Goal: Transaction & Acquisition: Obtain resource

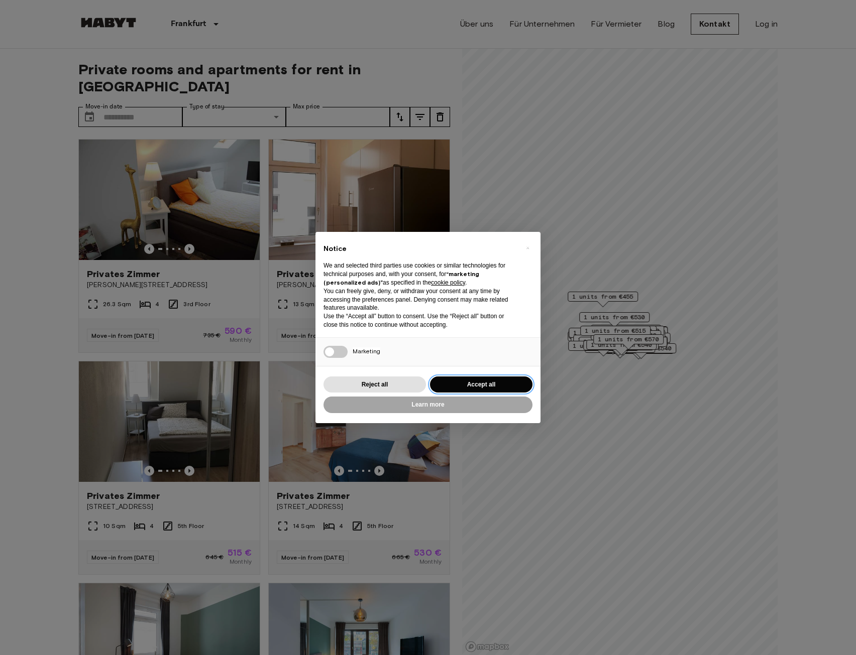
click at [491, 388] on button "Accept all" at bounding box center [481, 385] width 102 height 17
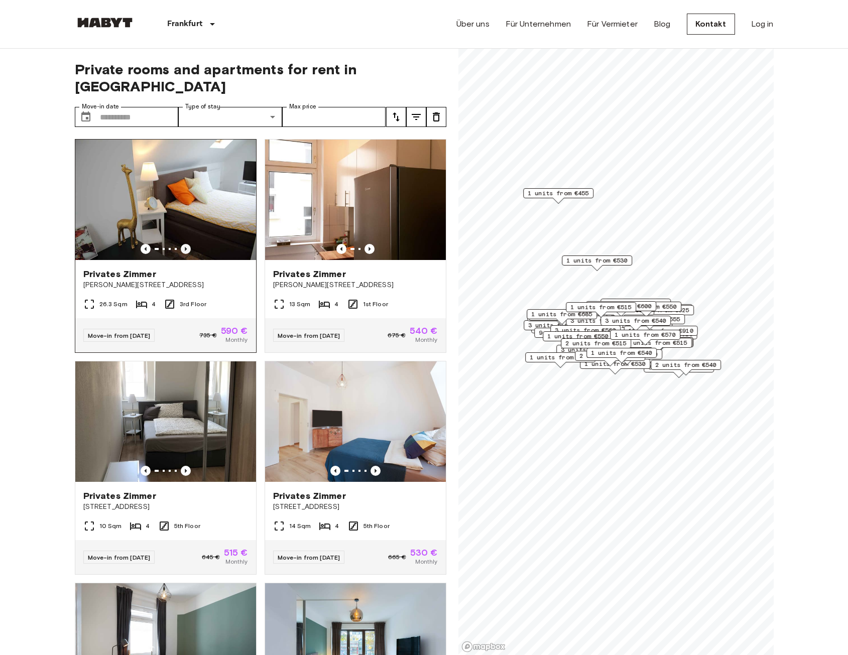
click at [182, 244] on icon "Previous image" at bounding box center [186, 249] width 10 height 10
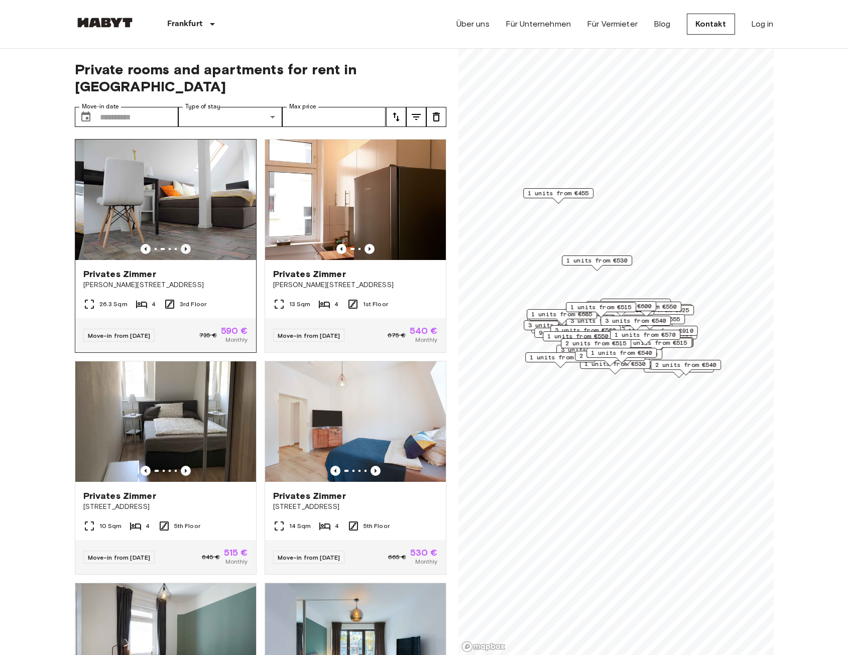
click at [182, 244] on icon "Previous image" at bounding box center [186, 249] width 10 height 10
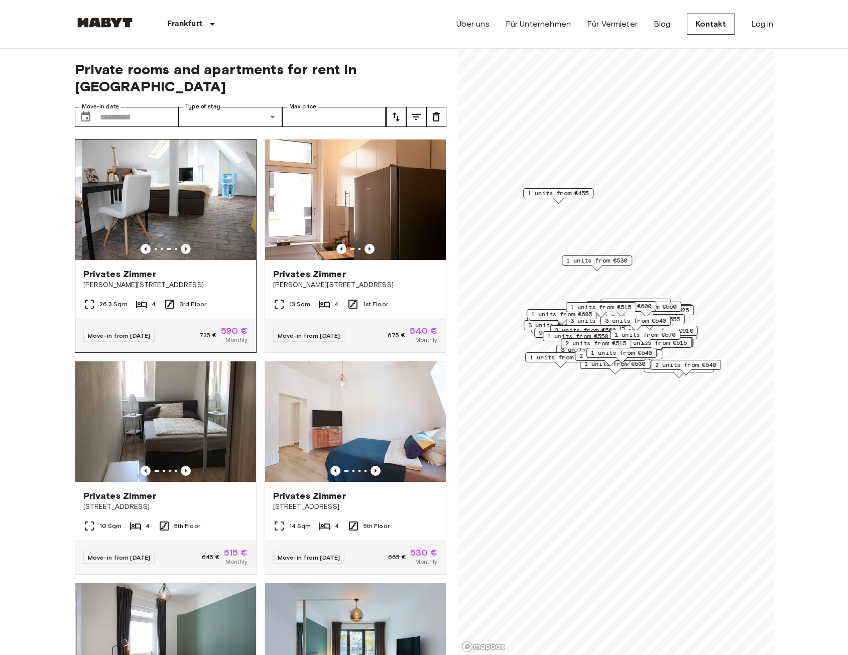
click at [182, 244] on icon "Previous image" at bounding box center [186, 249] width 10 height 10
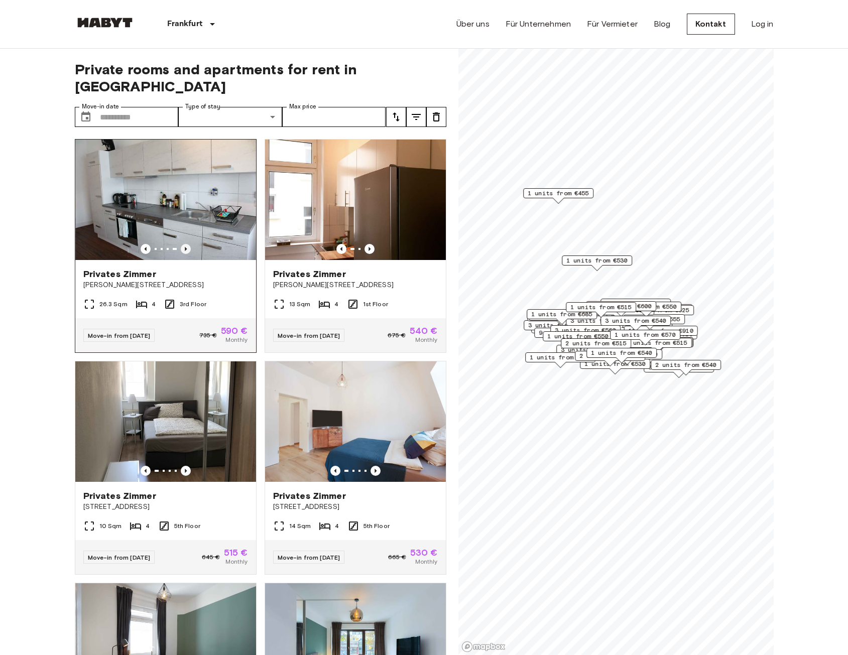
click at [182, 244] on icon "Previous image" at bounding box center [186, 249] width 10 height 10
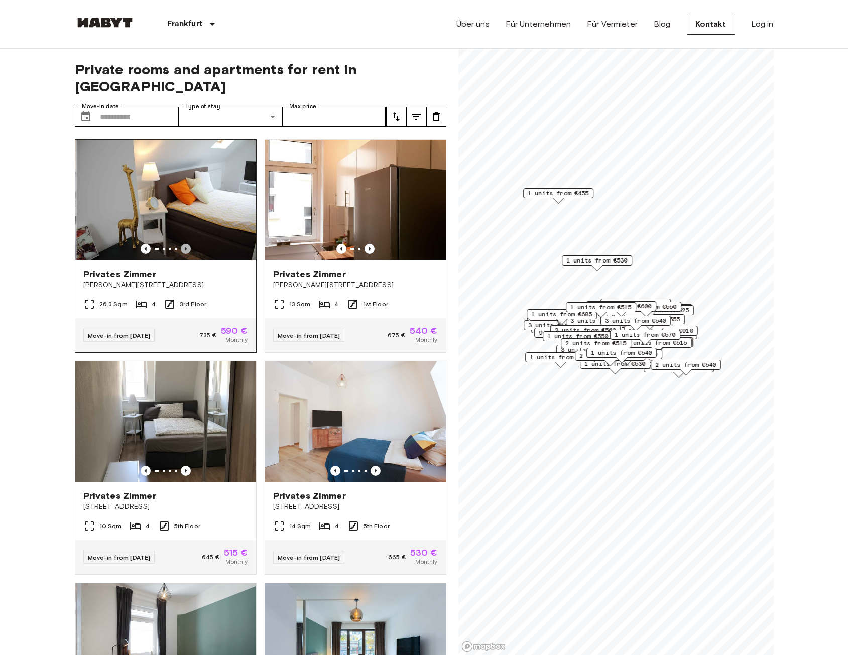
click at [182, 244] on icon "Previous image" at bounding box center [186, 249] width 10 height 10
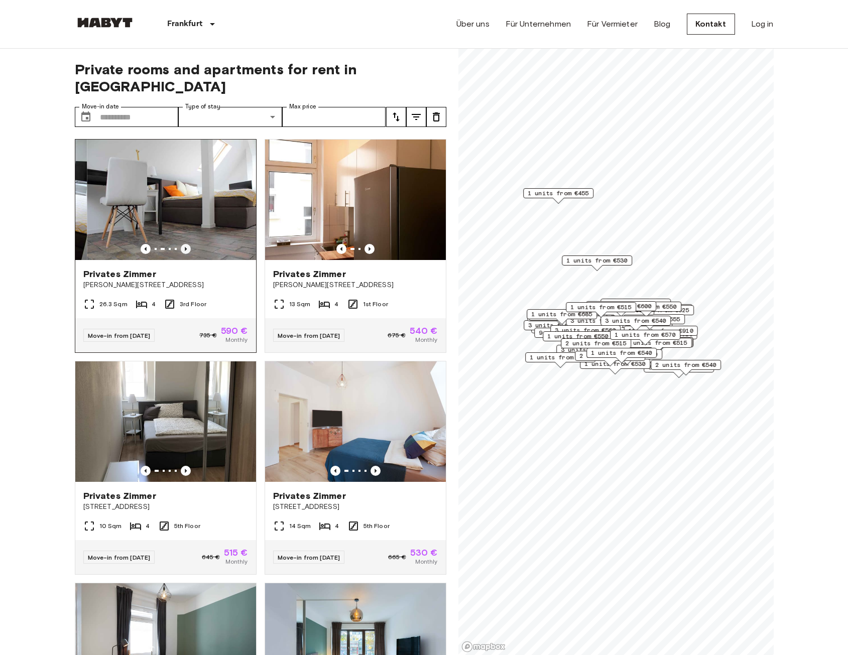
click at [182, 244] on icon "Previous image" at bounding box center [186, 249] width 10 height 10
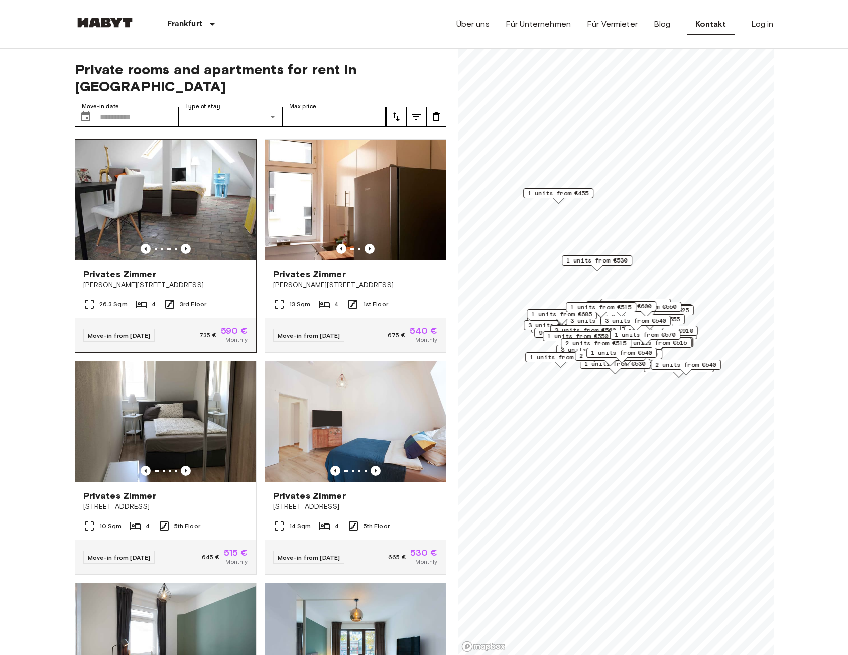
click at [194, 196] on img at bounding box center [165, 200] width 181 height 121
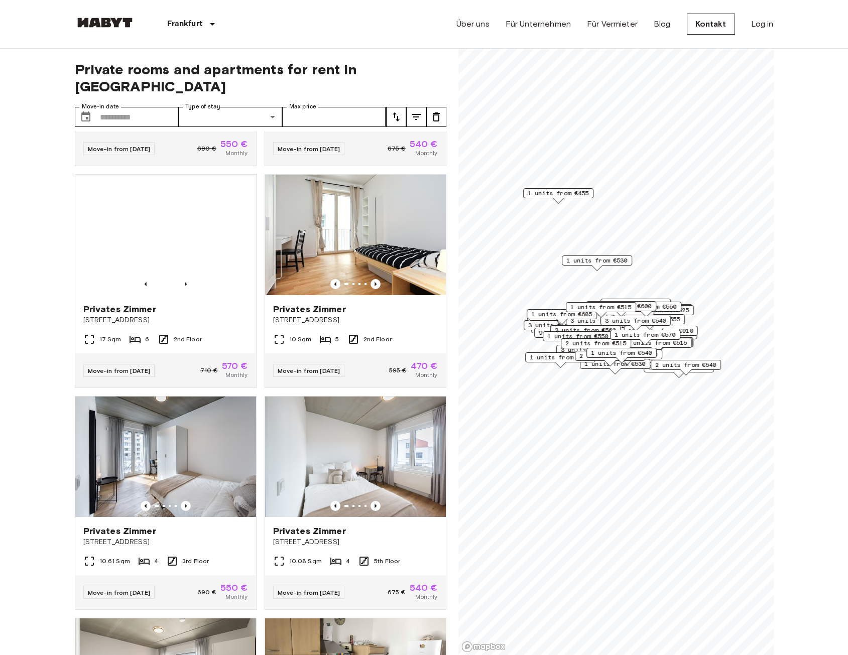
scroll to position [854, 0]
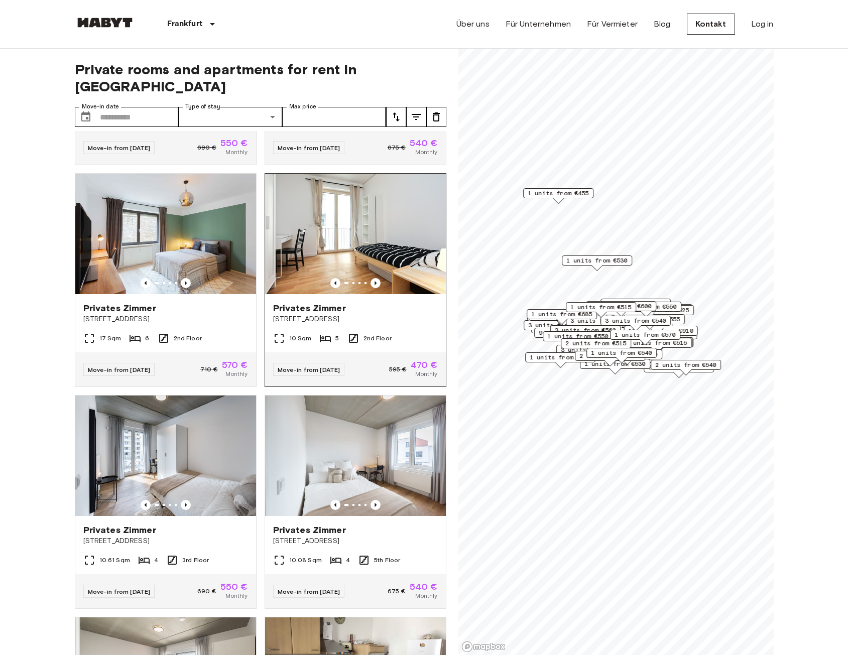
click at [318, 237] on img at bounding box center [355, 234] width 181 height 121
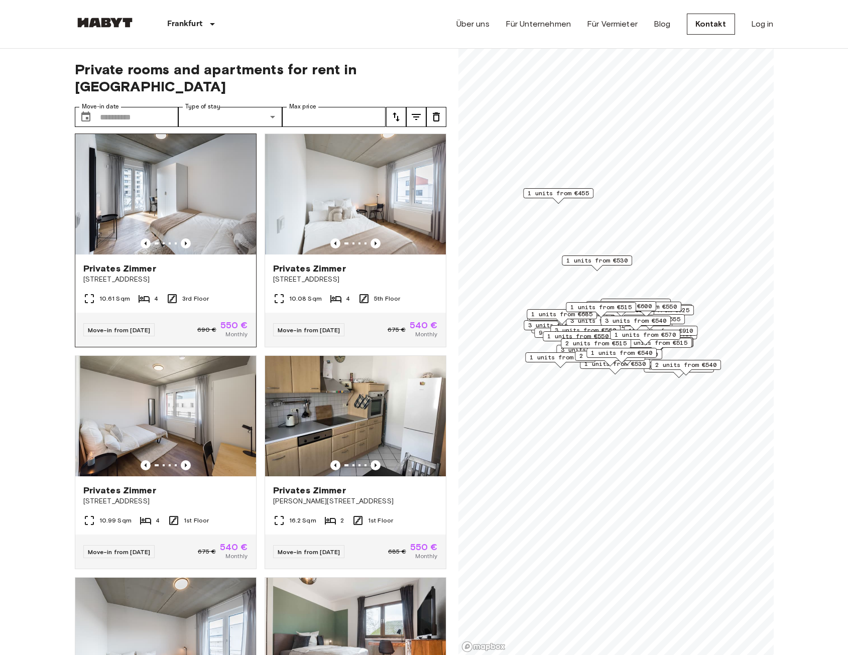
scroll to position [1103, 0]
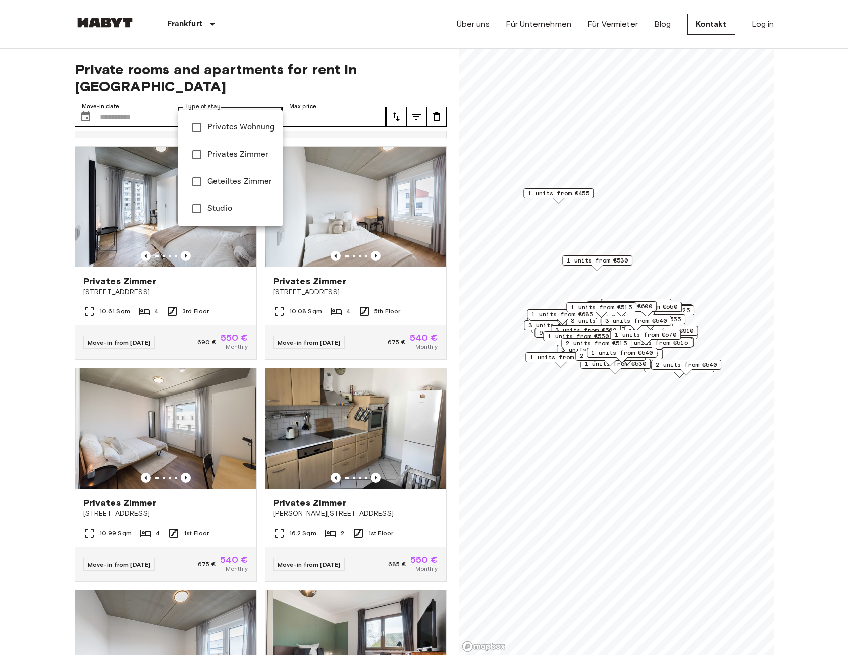
click at [239, 152] on span "Privates Zimmer" at bounding box center [240, 155] width 67 height 12
type input "**********"
click at [332, 105] on div at bounding box center [428, 327] width 856 height 655
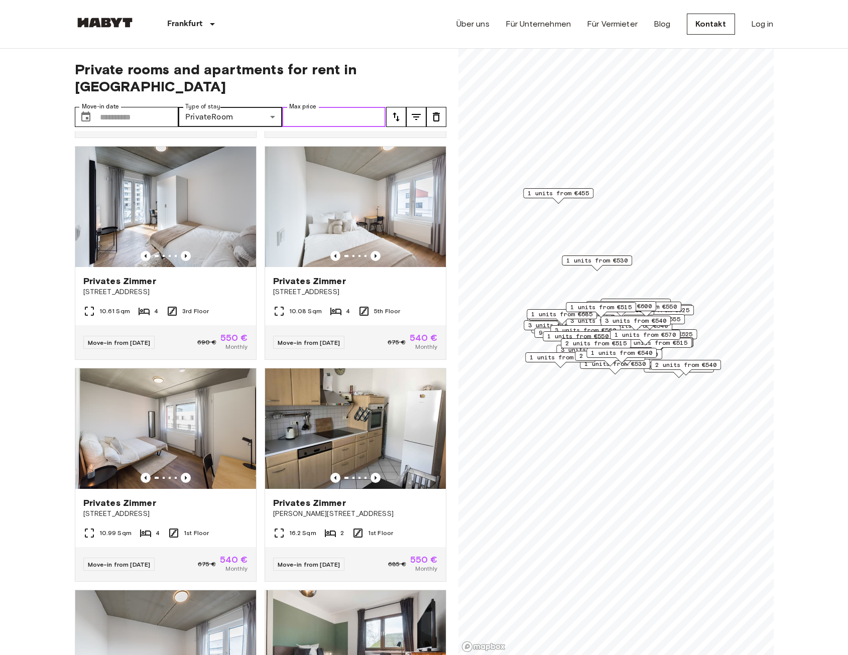
click at [344, 107] on input "Max price" at bounding box center [334, 117] width 104 height 20
type input "****"
click at [394, 111] on icon "tune" at bounding box center [396, 117] width 12 height 12
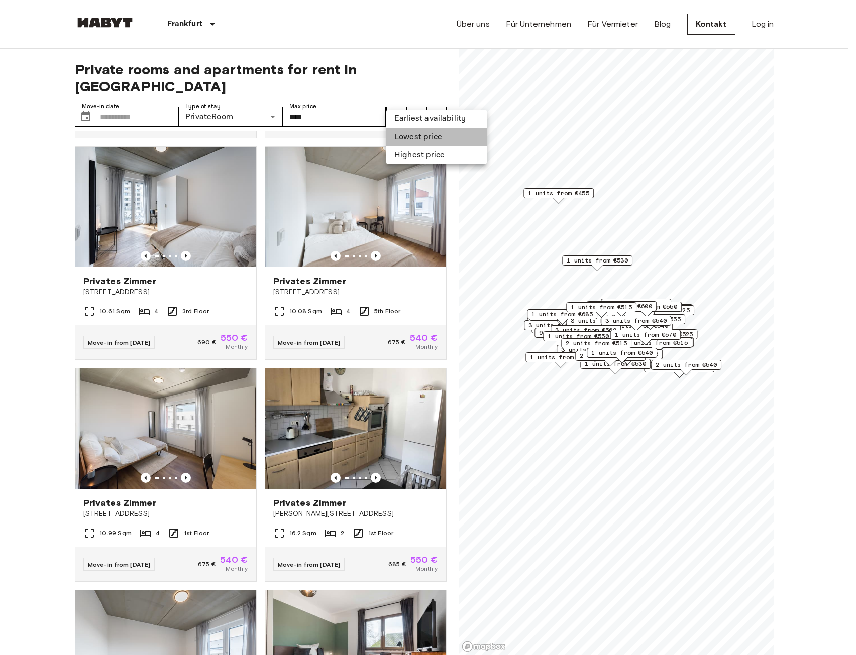
click at [403, 132] on li "Lowest price" at bounding box center [436, 137] width 100 height 18
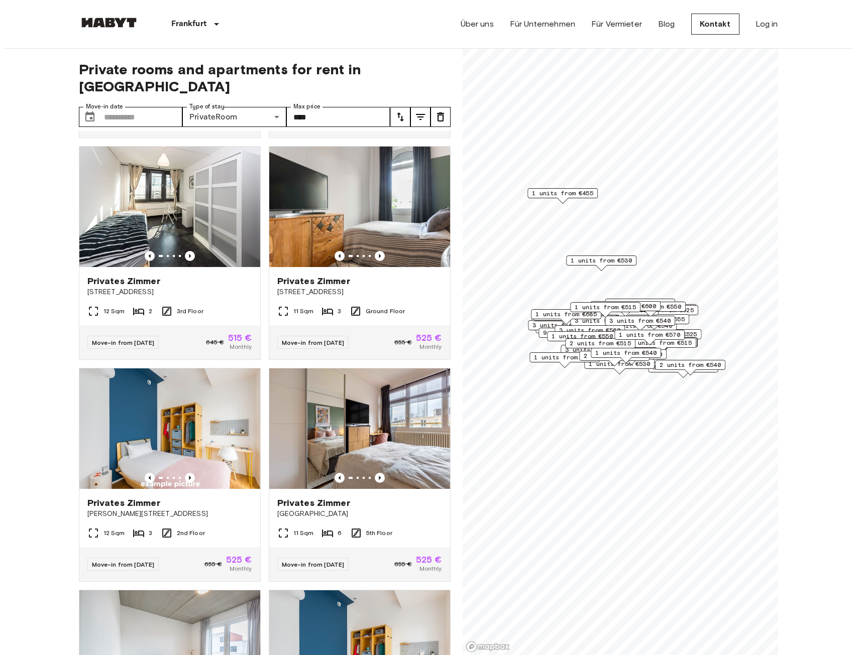
scroll to position [195, 0]
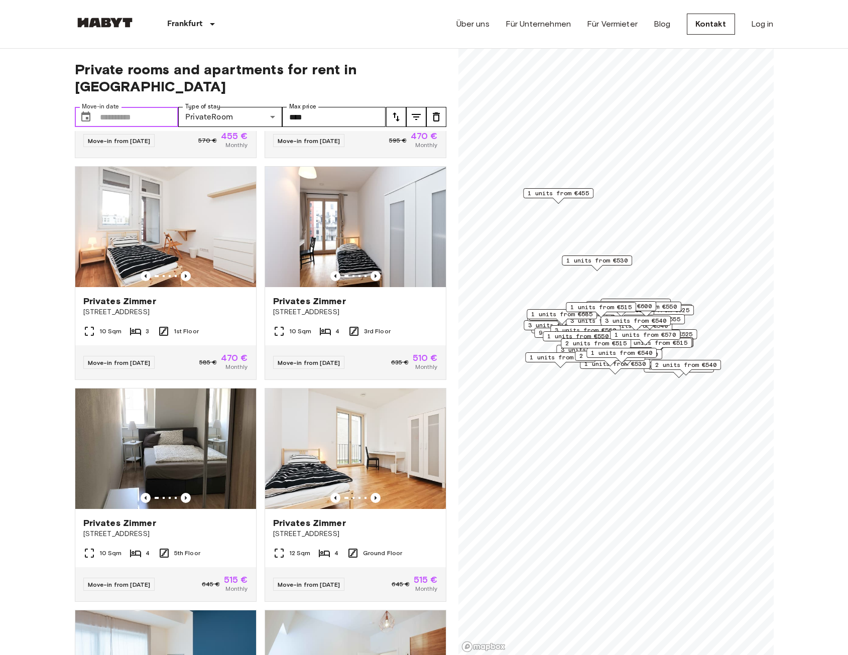
click at [125, 107] on input "Move-in date" at bounding box center [139, 117] width 79 height 20
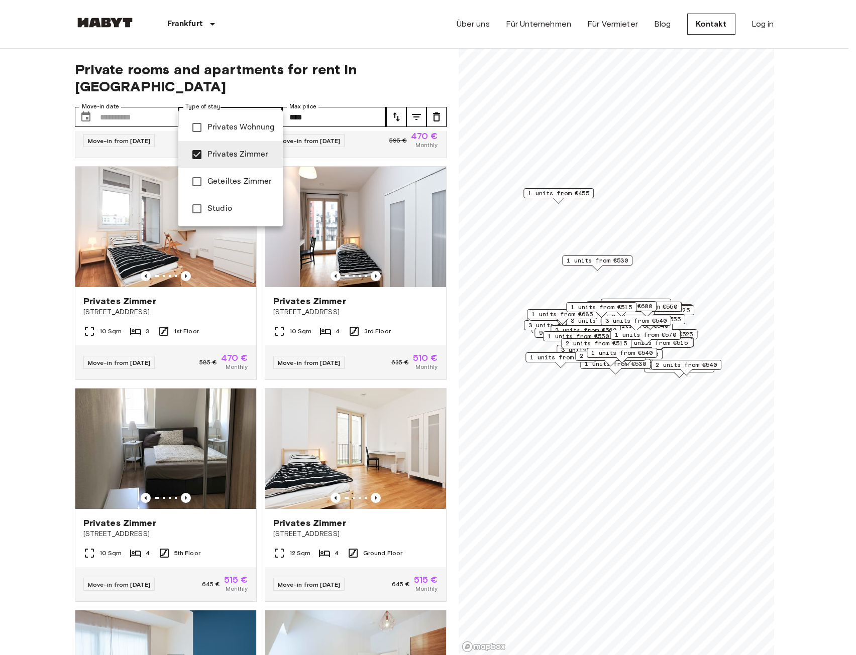
click at [255, 184] on span "Geteiltes Zimmer" at bounding box center [240, 182] width 67 height 12
type input "**********"
click at [398, 100] on div at bounding box center [428, 327] width 856 height 655
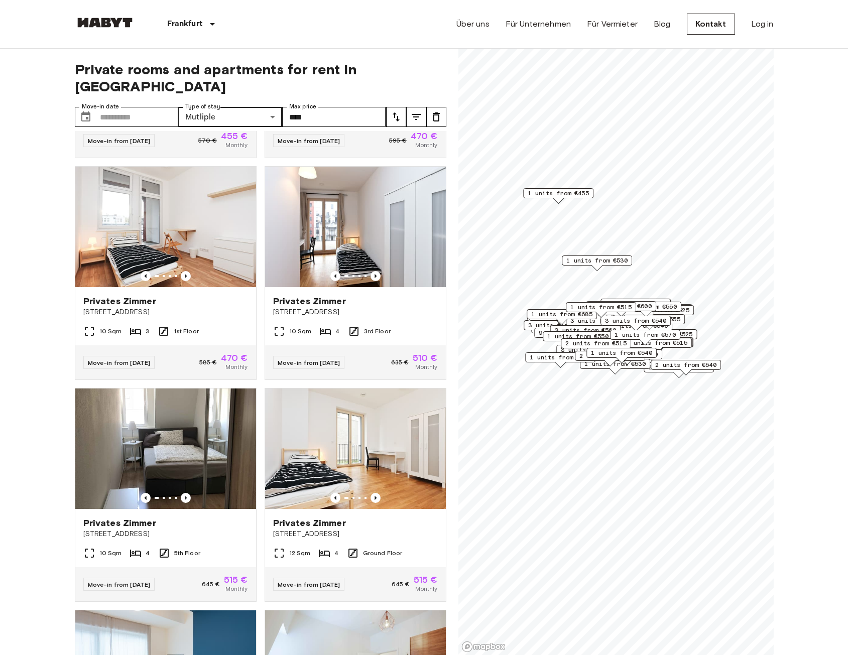
click at [398, 113] on icon "tune" at bounding box center [396, 117] width 7 height 9
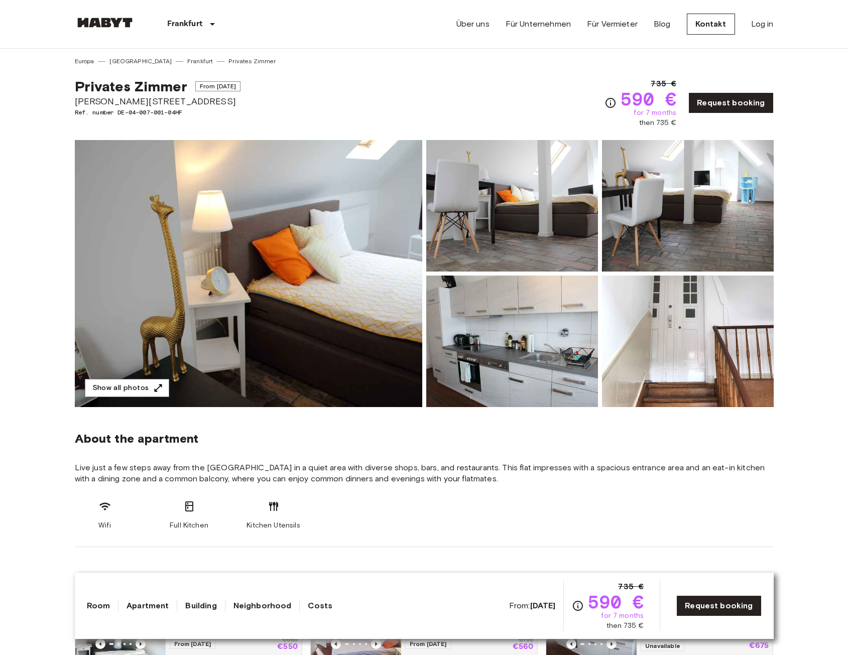
click at [360, 267] on img at bounding box center [249, 273] width 348 height 267
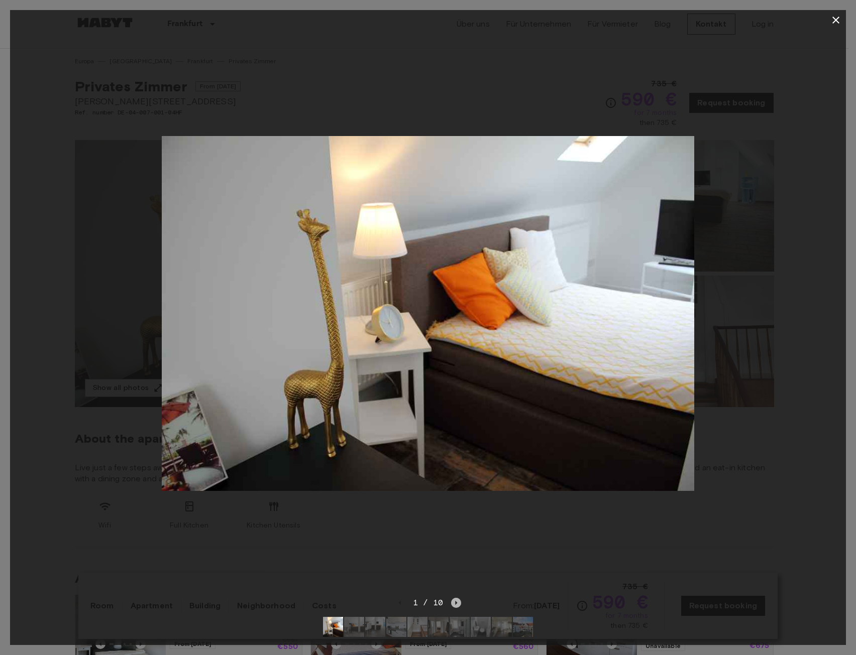
click at [456, 598] on icon "Next image" at bounding box center [456, 603] width 10 height 10
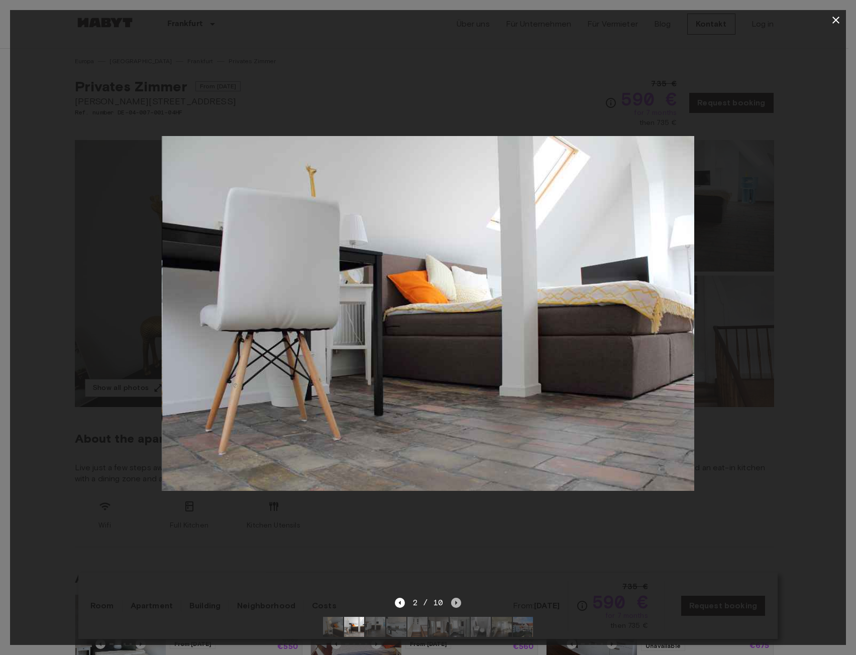
click at [456, 598] on icon "Next image" at bounding box center [456, 603] width 10 height 10
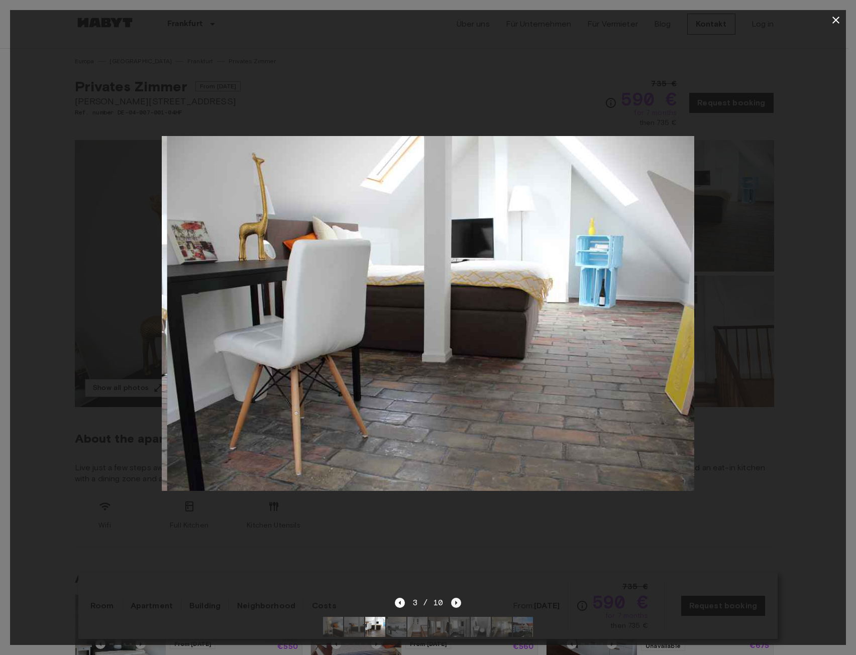
click at [456, 598] on icon "Next image" at bounding box center [456, 603] width 10 height 10
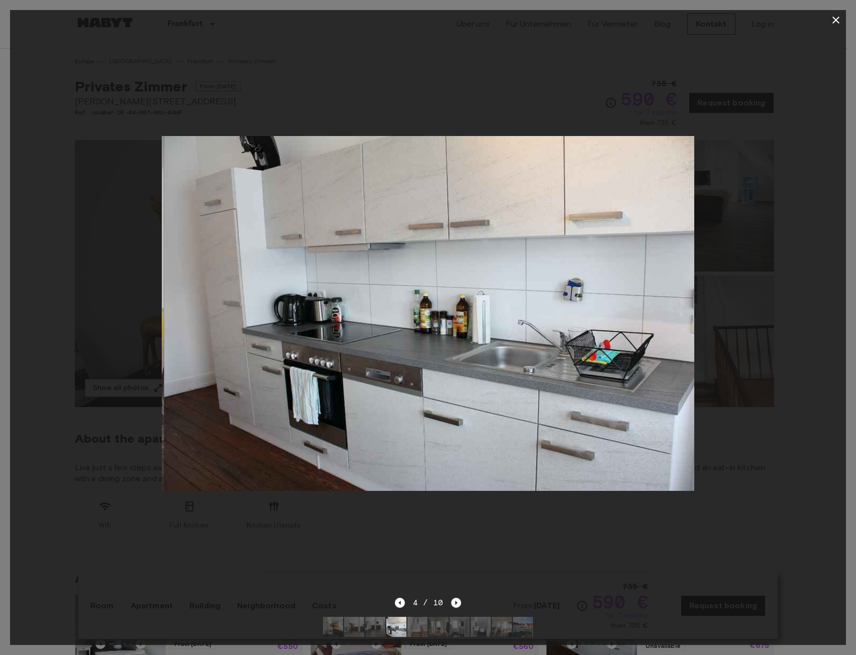
click at [456, 598] on icon "Next image" at bounding box center [456, 603] width 10 height 10
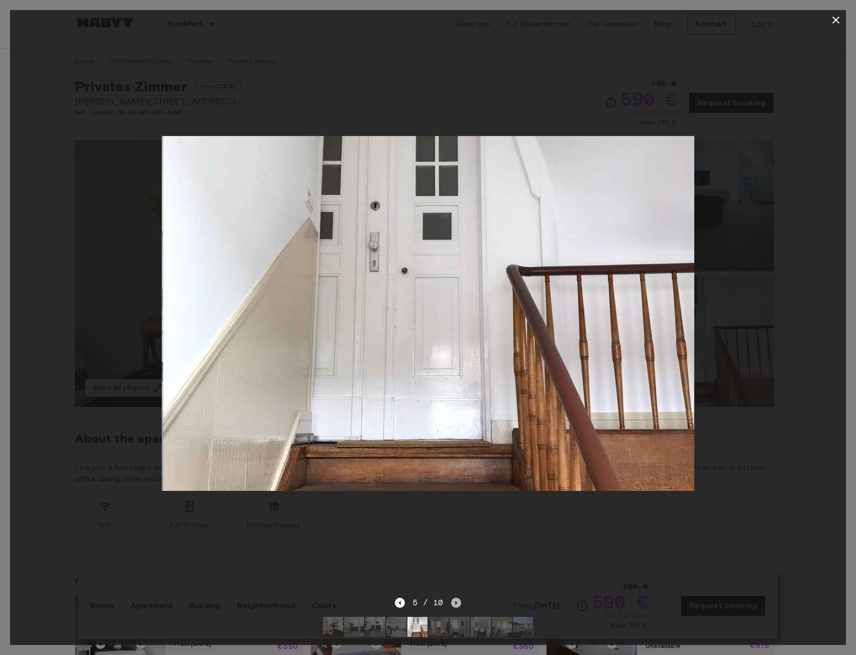
click at [456, 598] on icon "Next image" at bounding box center [456, 603] width 10 height 10
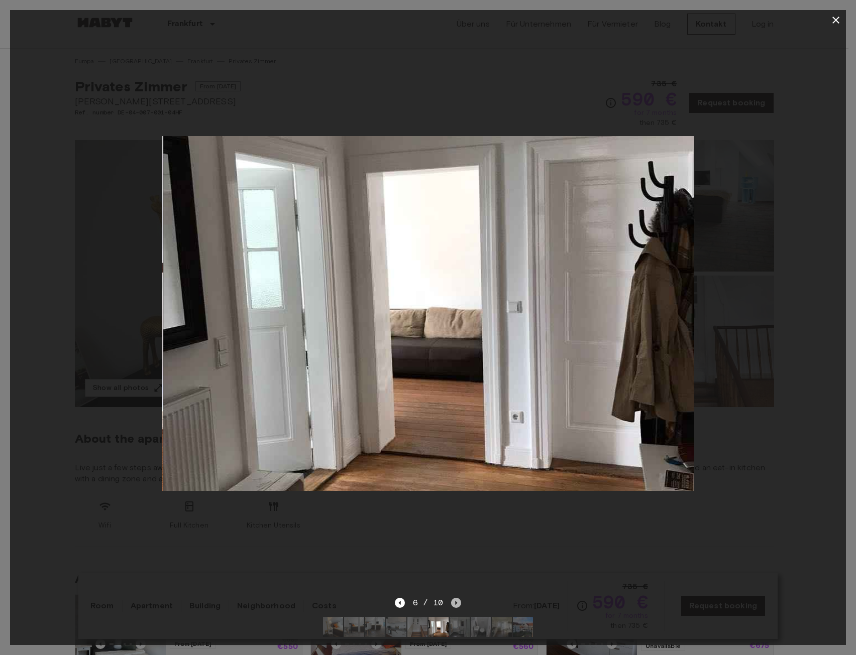
click at [456, 598] on icon "Next image" at bounding box center [456, 603] width 10 height 10
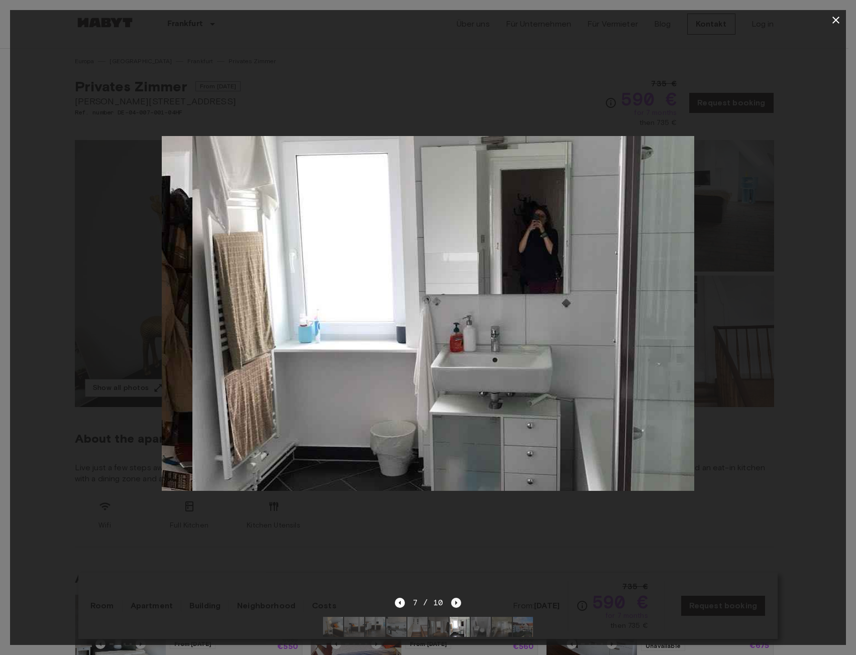
click at [456, 598] on icon "Next image" at bounding box center [456, 603] width 10 height 10
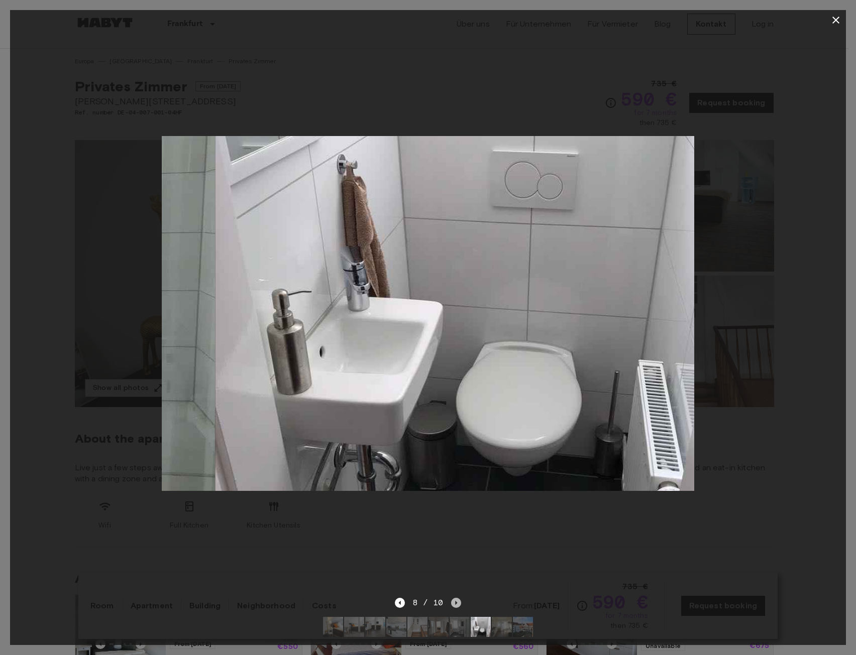
click at [456, 598] on icon "Next image" at bounding box center [456, 603] width 10 height 10
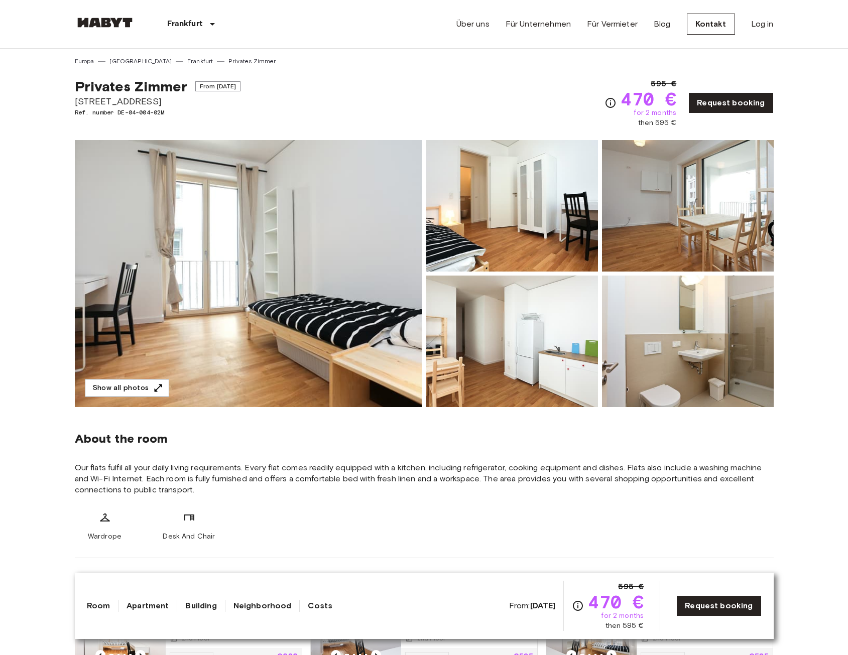
click at [268, 305] on img at bounding box center [249, 273] width 348 height 267
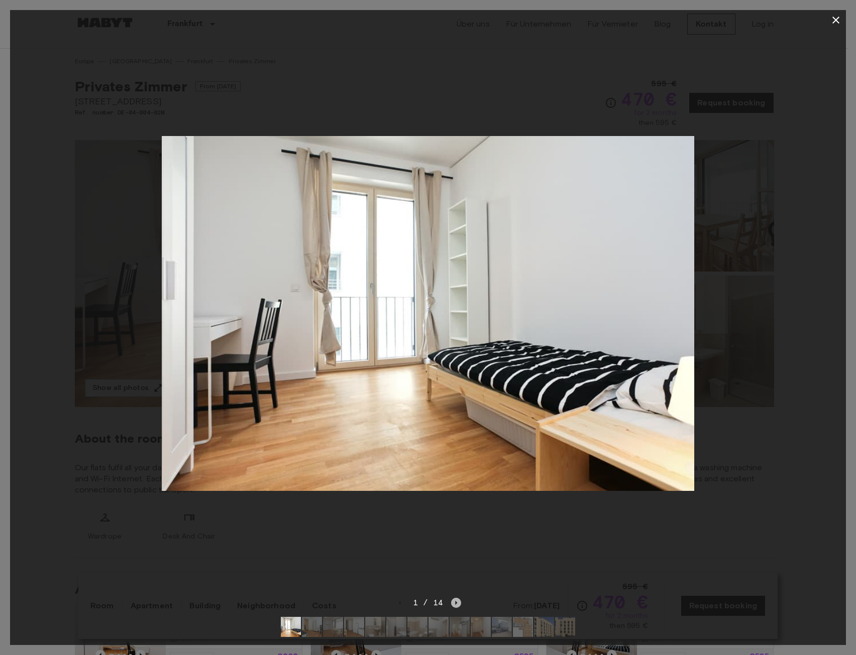
click at [459, 598] on icon "Next image" at bounding box center [456, 603] width 10 height 10
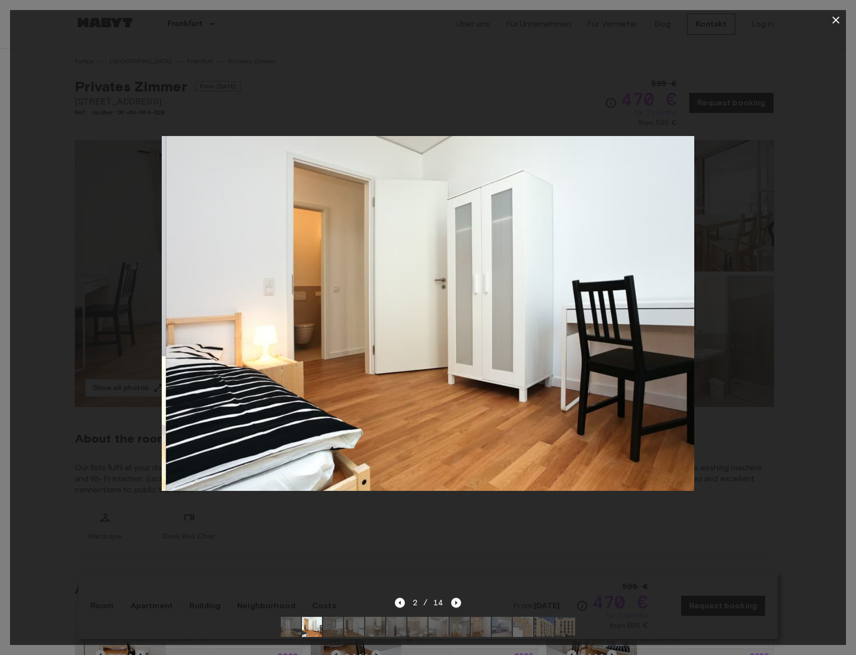
click at [459, 598] on icon "Next image" at bounding box center [456, 603] width 10 height 10
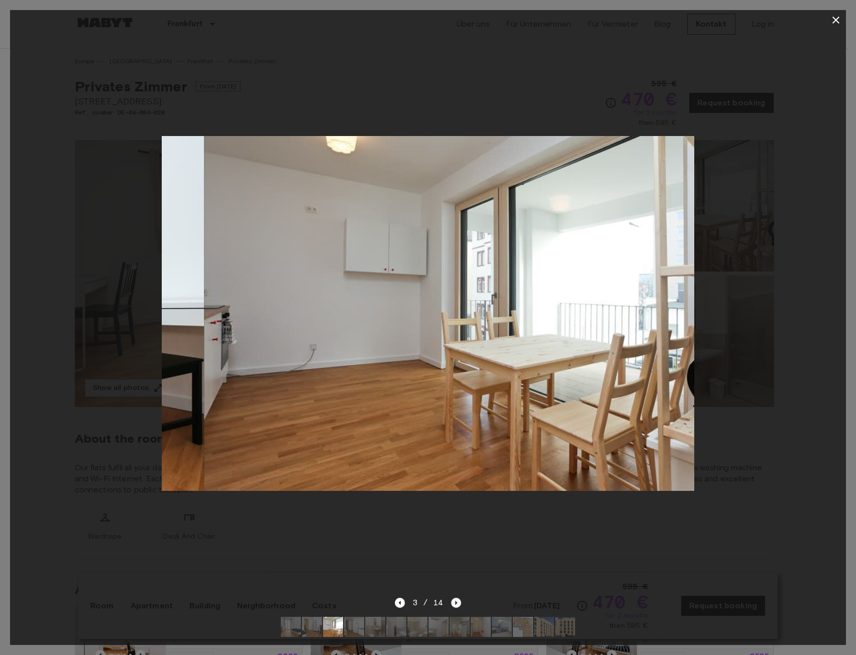
click at [459, 598] on icon "Next image" at bounding box center [456, 603] width 10 height 10
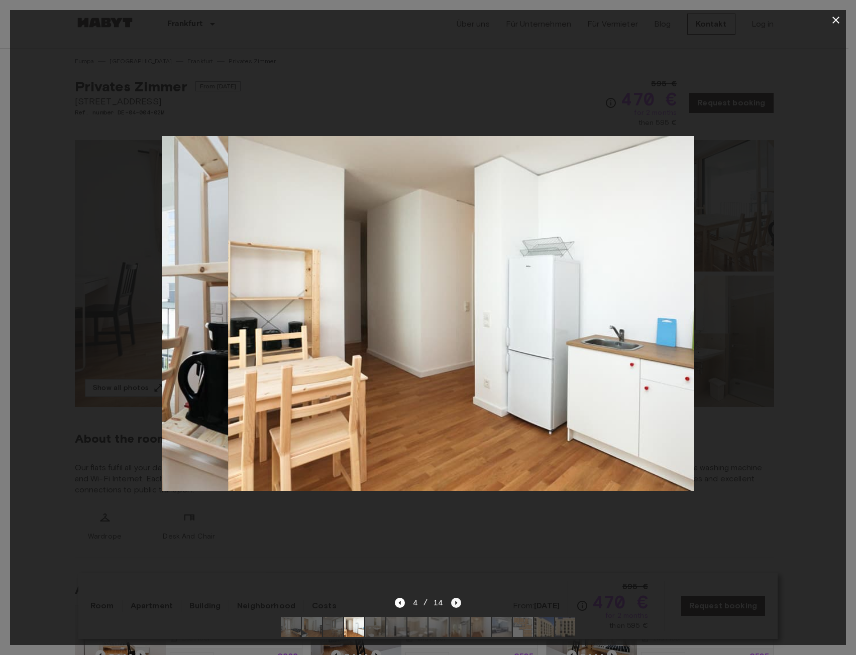
click at [459, 598] on icon "Next image" at bounding box center [456, 603] width 10 height 10
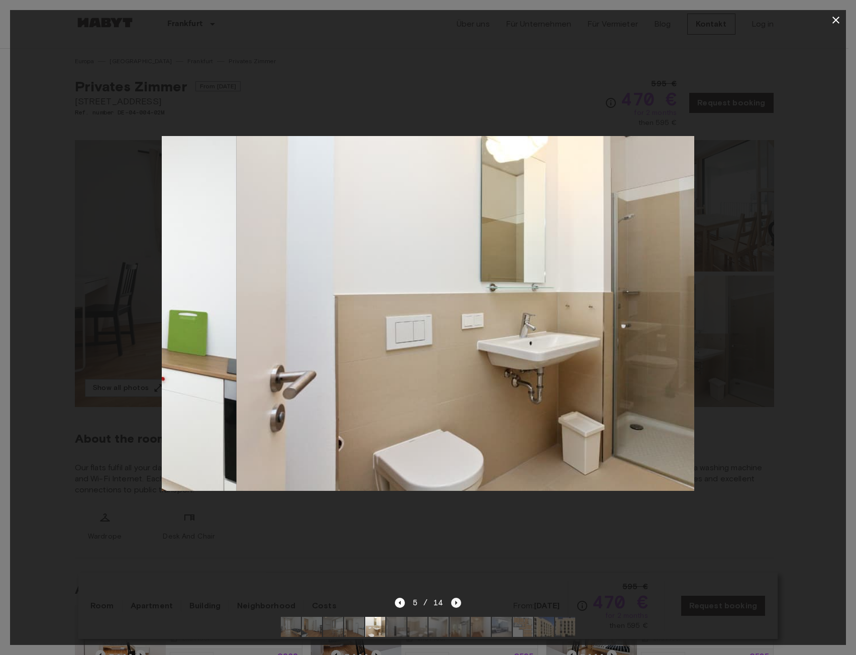
click at [459, 598] on icon "Next image" at bounding box center [456, 603] width 10 height 10
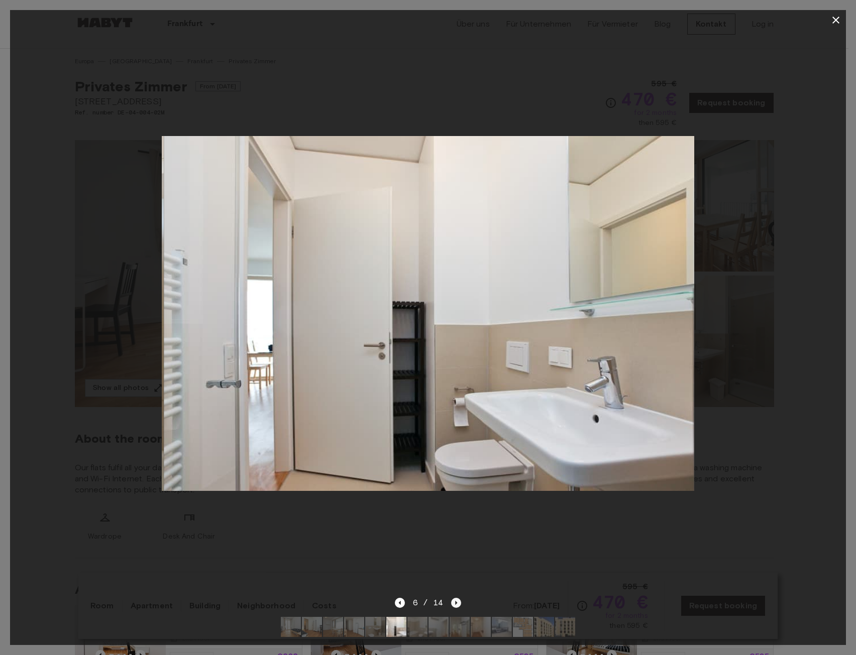
click at [459, 598] on icon "Next image" at bounding box center [456, 603] width 10 height 10
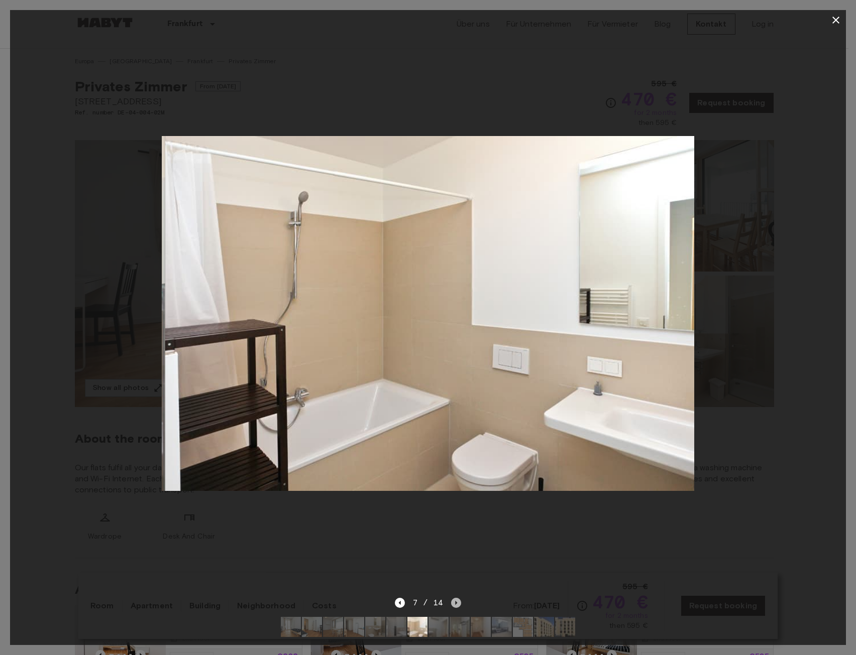
click at [459, 598] on icon "Next image" at bounding box center [456, 603] width 10 height 10
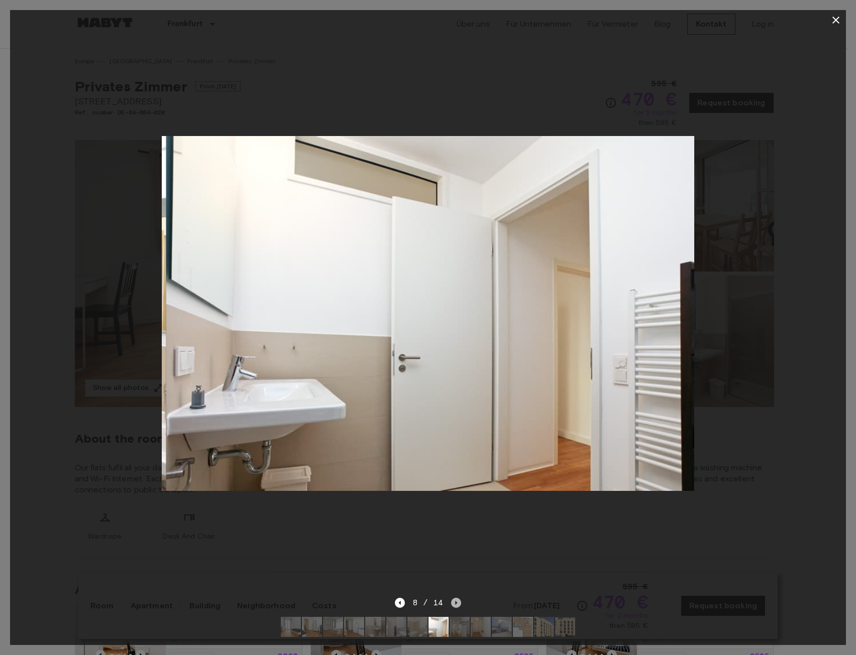
click at [459, 598] on icon "Next image" at bounding box center [456, 603] width 10 height 10
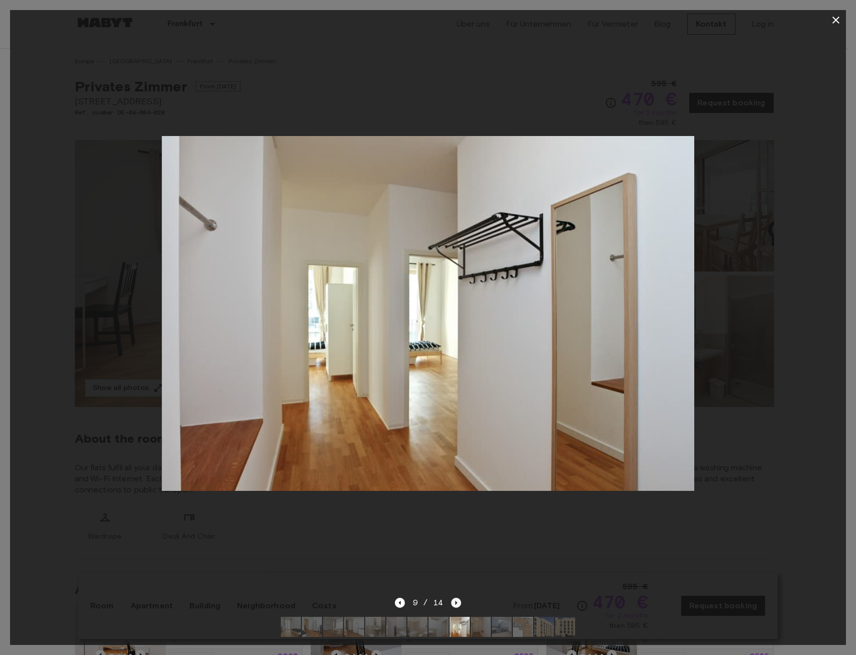
click at [459, 598] on icon "Next image" at bounding box center [456, 603] width 10 height 10
